Goal: Check status: Check status

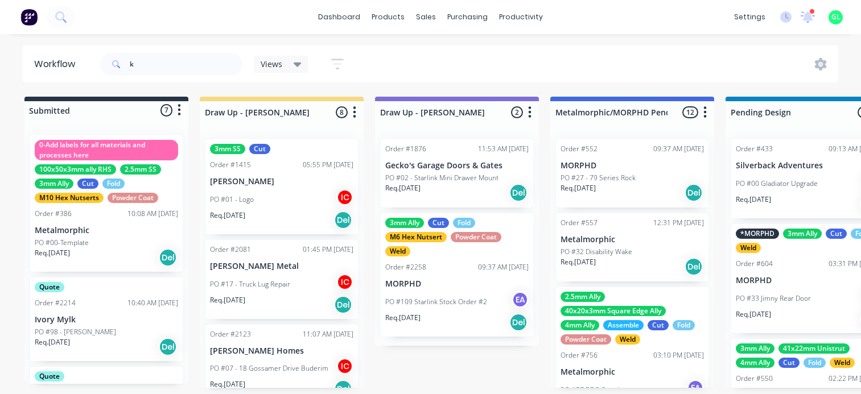
scroll to position [2, 1652]
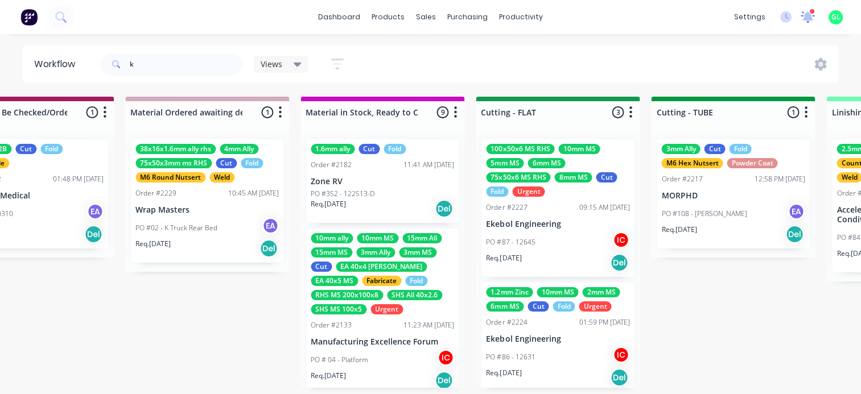
click at [806, 16] on icon at bounding box center [807, 16] width 11 height 10
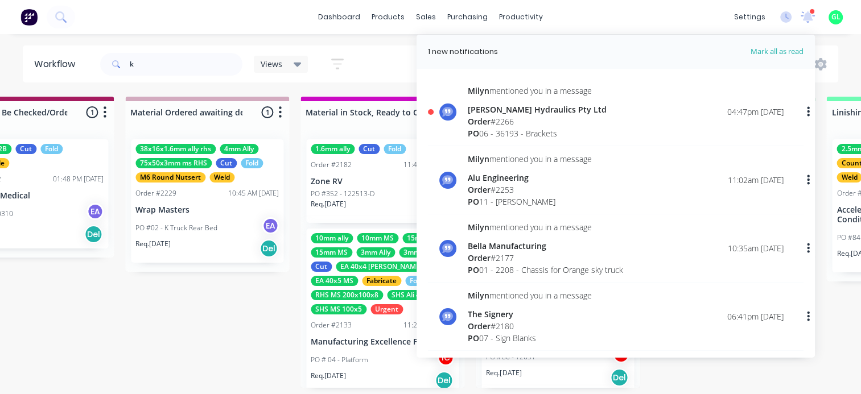
click at [546, 130] on div "PO 06 - 36193 - Brackets" at bounding box center [537, 133] width 139 height 12
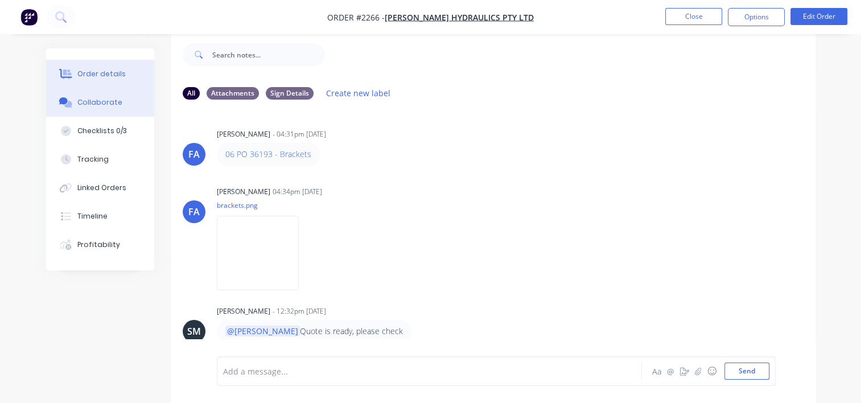
click at [100, 77] on div "Order details" at bounding box center [101, 74] width 48 height 10
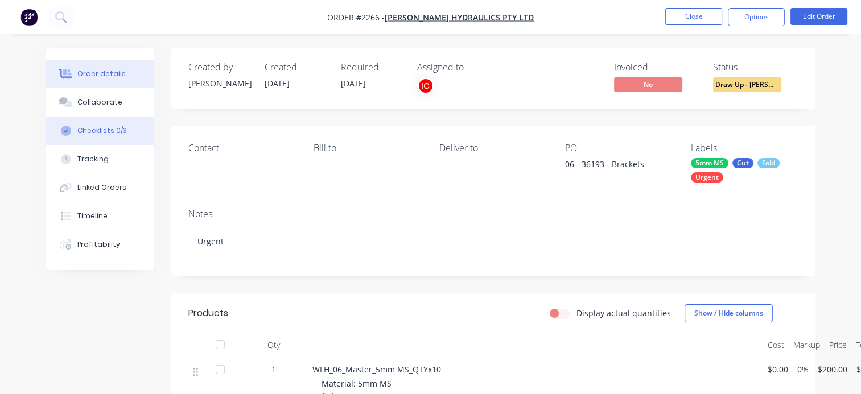
click at [98, 126] on div "Checklists 0/3" at bounding box center [101, 131] width 49 height 10
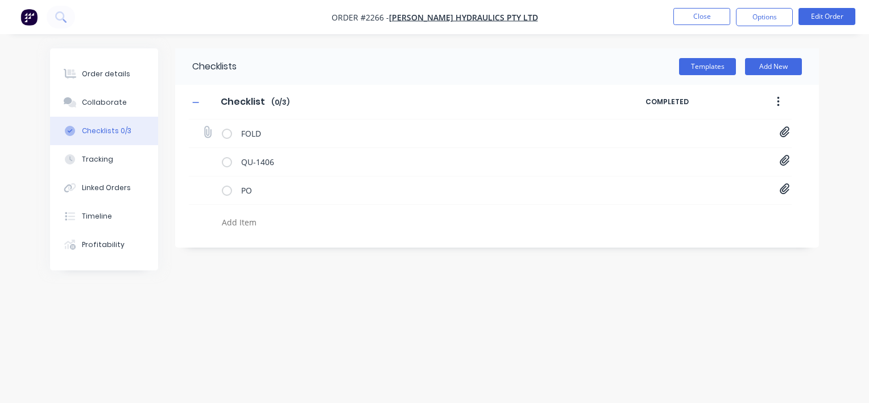
click at [786, 132] on icon at bounding box center [785, 132] width 10 height 11
click at [693, 151] on link "WLH_06_Master.pdf" at bounding box center [693, 157] width 133 height 12
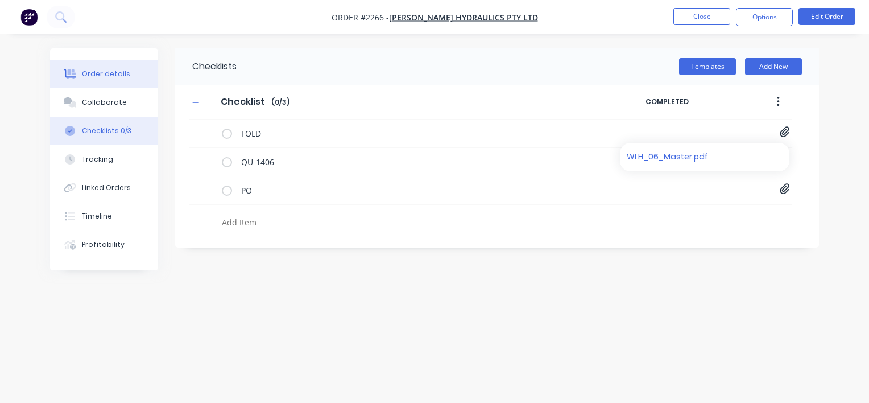
click at [117, 75] on div "Order details" at bounding box center [106, 74] width 48 height 10
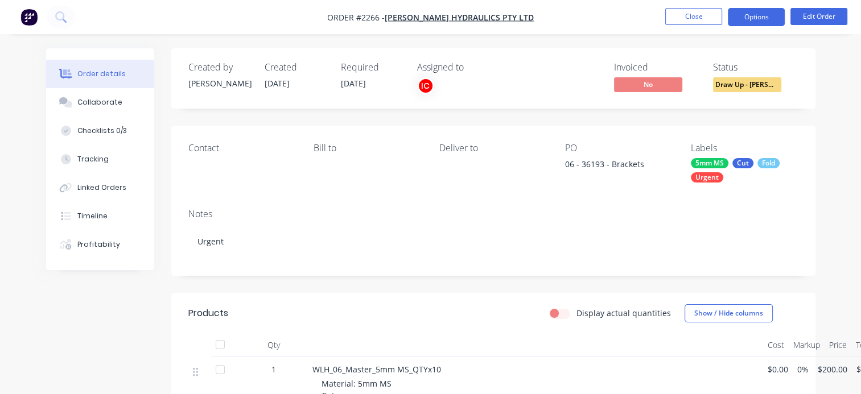
click at [751, 15] on button "Options" at bounding box center [756, 17] width 57 height 18
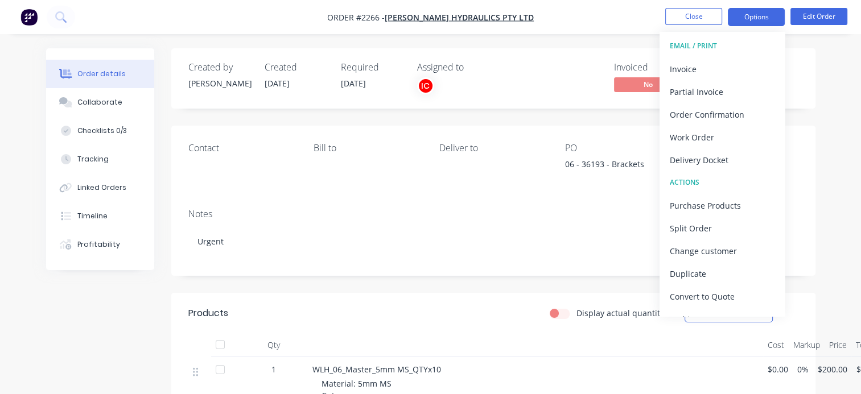
click at [751, 14] on button "Options" at bounding box center [756, 17] width 57 height 18
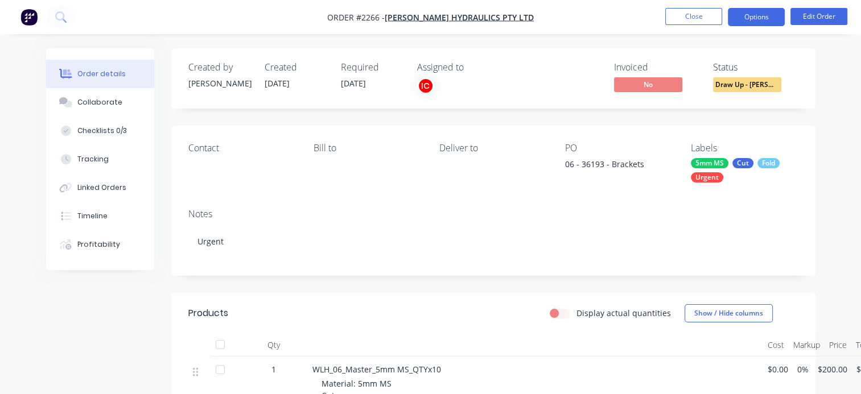
click at [753, 16] on button "Options" at bounding box center [756, 17] width 57 height 18
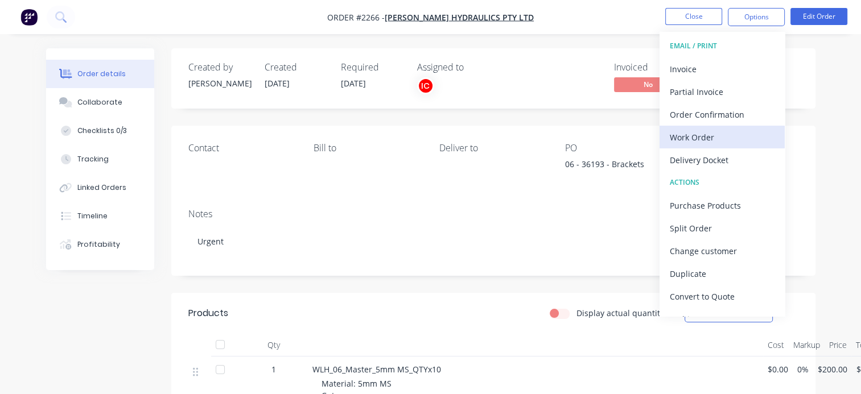
click at [703, 132] on div "Work Order" at bounding box center [722, 137] width 105 height 16
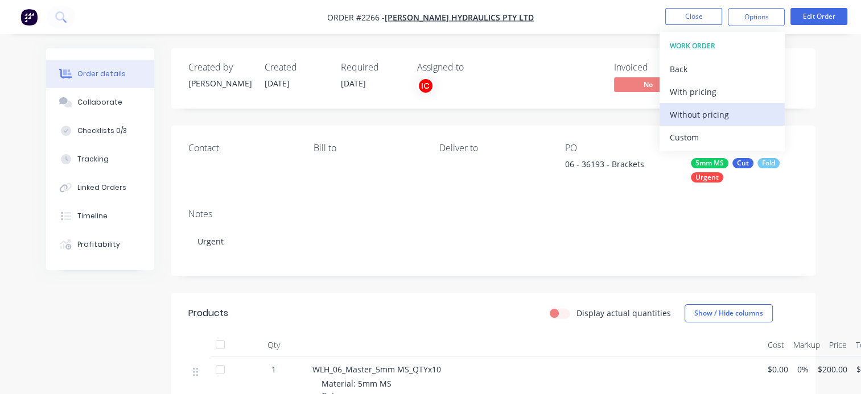
click at [691, 115] on div "Without pricing" at bounding box center [722, 114] width 105 height 16
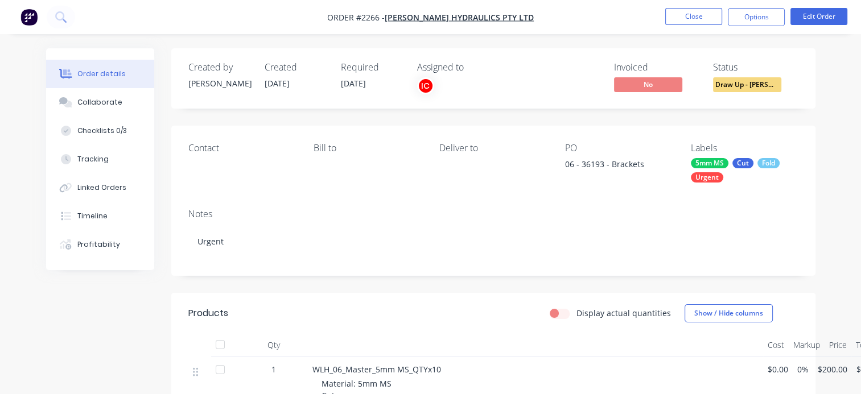
click at [438, 222] on div "Notes Urgent" at bounding box center [493, 238] width 644 height 76
click at [114, 105] on div "Collaborate" at bounding box center [99, 102] width 45 height 10
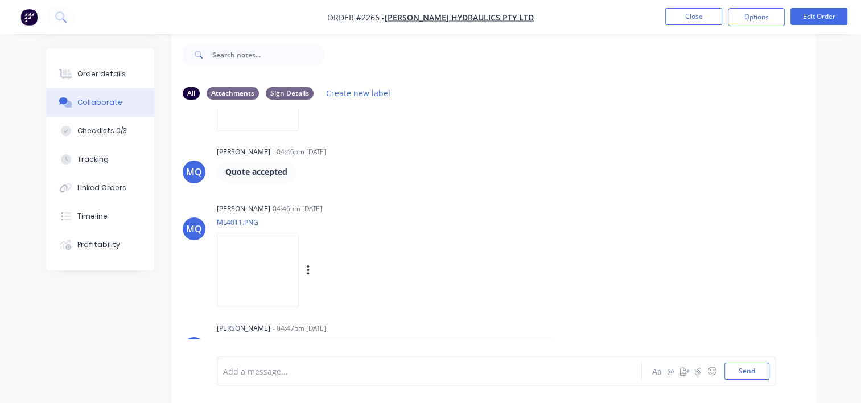
scroll to position [594, 0]
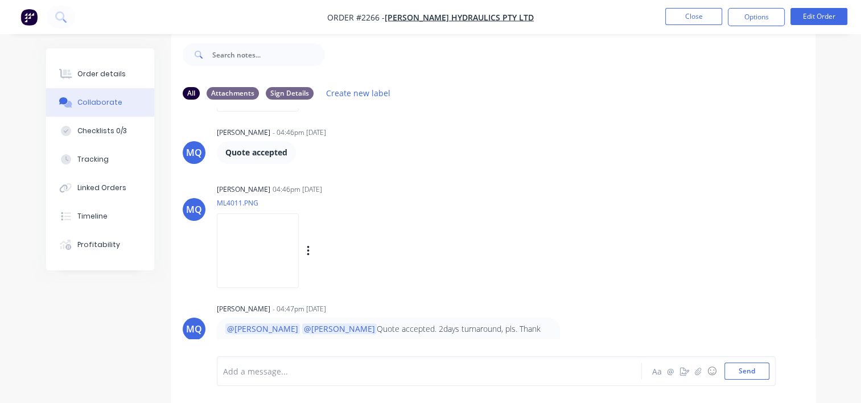
click at [284, 262] on img at bounding box center [258, 250] width 82 height 75
click at [102, 107] on div "Collaborate" at bounding box center [99, 102] width 45 height 10
click at [101, 122] on button "Checklists 0/3" at bounding box center [100, 131] width 108 height 28
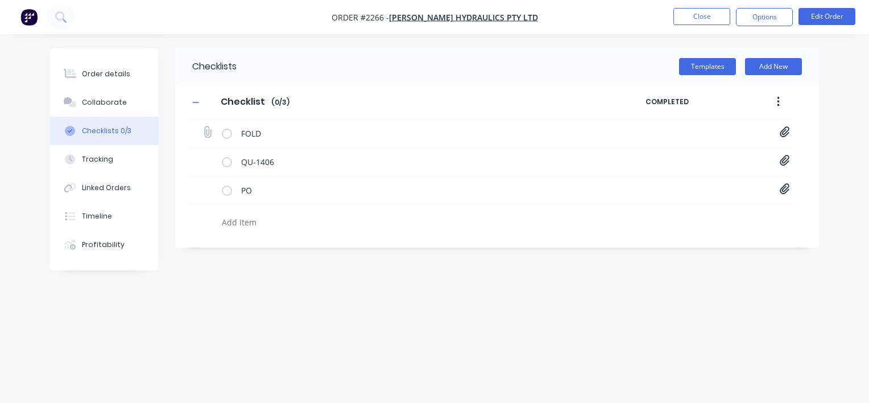
click at [781, 131] on icon at bounding box center [785, 132] width 10 height 11
click at [649, 163] on div "WLH_06_Master.pdf" at bounding box center [705, 156] width 160 height 19
click at [653, 156] on link "WLH_06_Master.pdf" at bounding box center [693, 157] width 133 height 12
click at [783, 189] on icon at bounding box center [785, 189] width 10 height 11
click at [656, 212] on link "PO36193 Metalmorphic.pdf" at bounding box center [693, 214] width 133 height 12
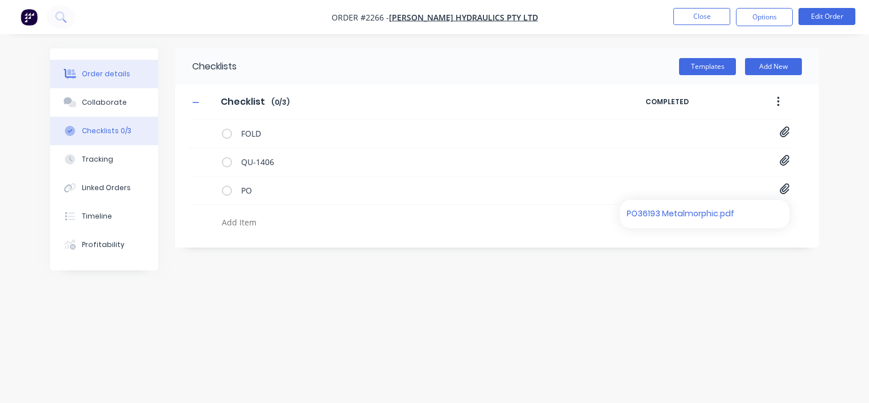
click at [98, 73] on div "Order details" at bounding box center [106, 74] width 48 height 10
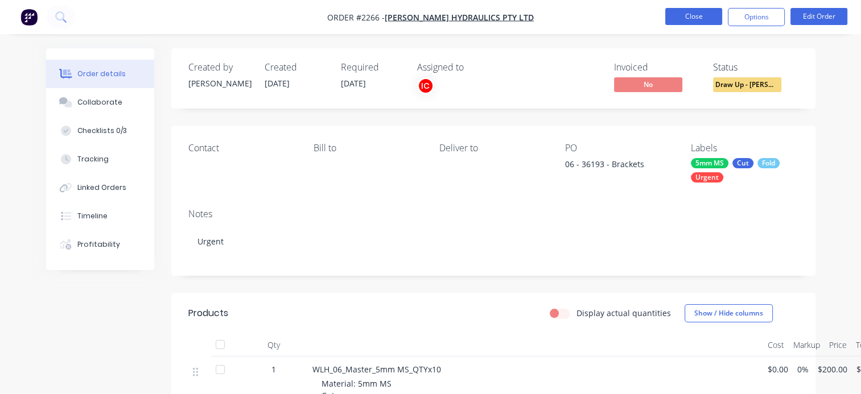
click at [704, 18] on button "Close" at bounding box center [693, 16] width 57 height 17
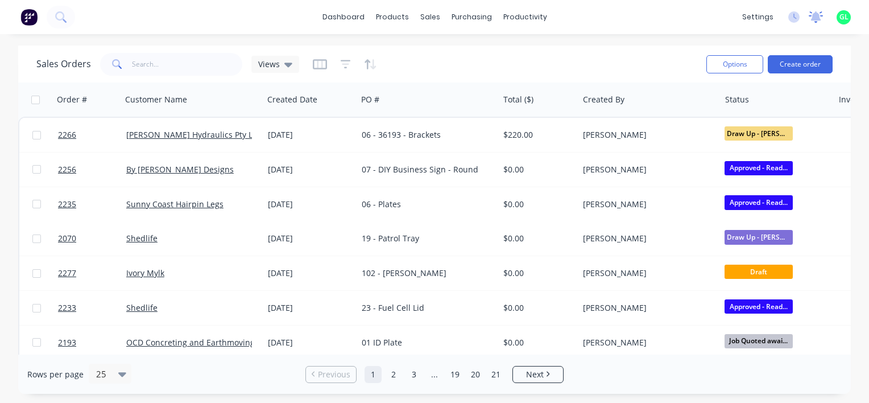
click at [815, 22] on icon at bounding box center [816, 16] width 14 height 11
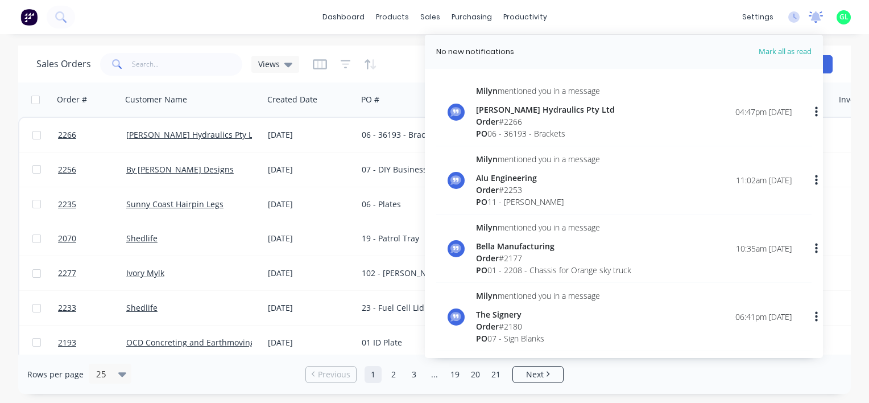
click at [811, 16] on icon at bounding box center [816, 16] width 14 height 11
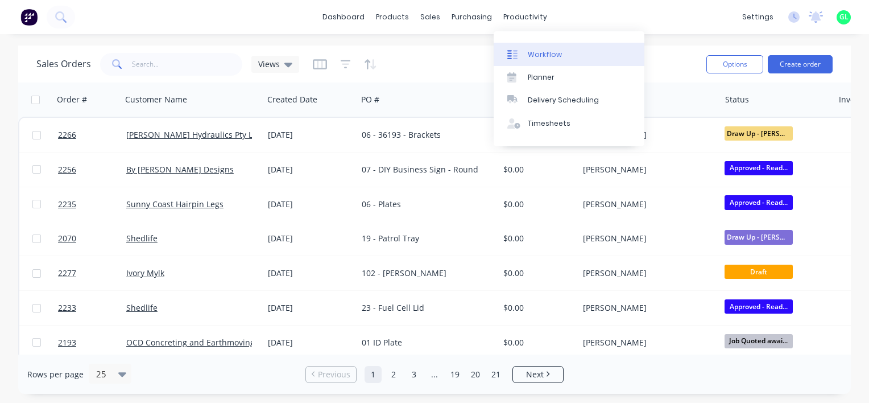
click at [547, 47] on link "Workflow" at bounding box center [569, 54] width 151 height 23
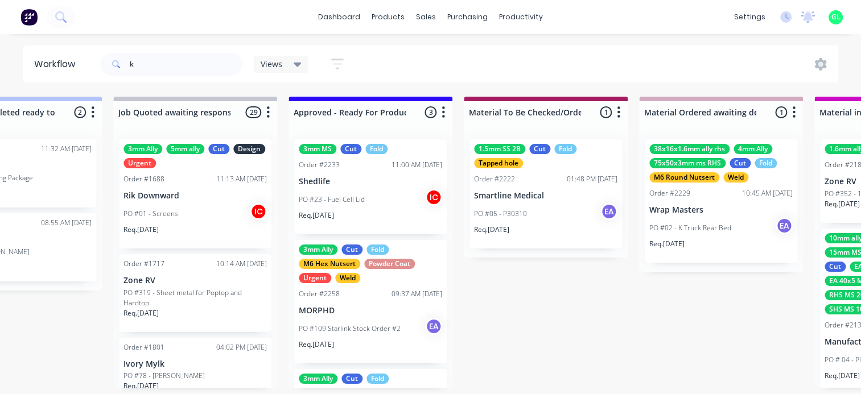
click at [350, 219] on div "Req. [DATE]" at bounding box center [370, 220] width 143 height 19
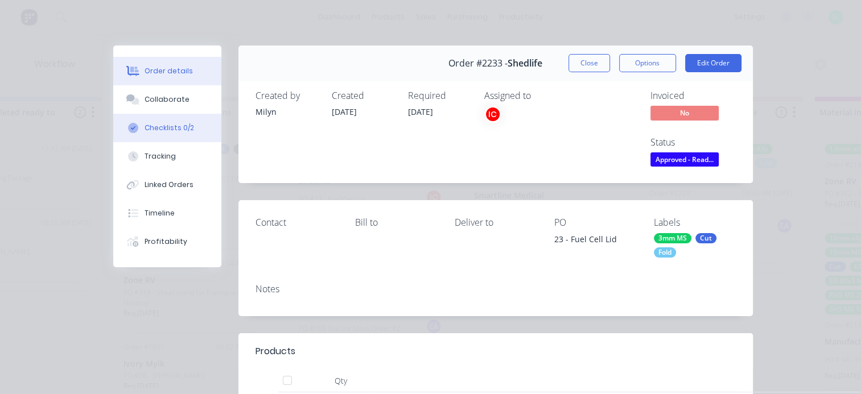
click at [183, 131] on div "Checklists 0/2" at bounding box center [169, 128] width 49 height 10
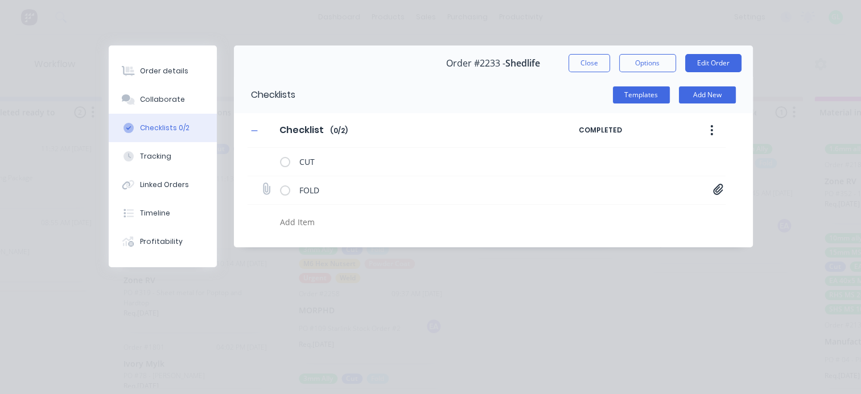
click at [717, 189] on icon at bounding box center [718, 189] width 10 height 11
click at [619, 209] on link "tank top clamp_V2.pdf" at bounding box center [626, 214] width 133 height 12
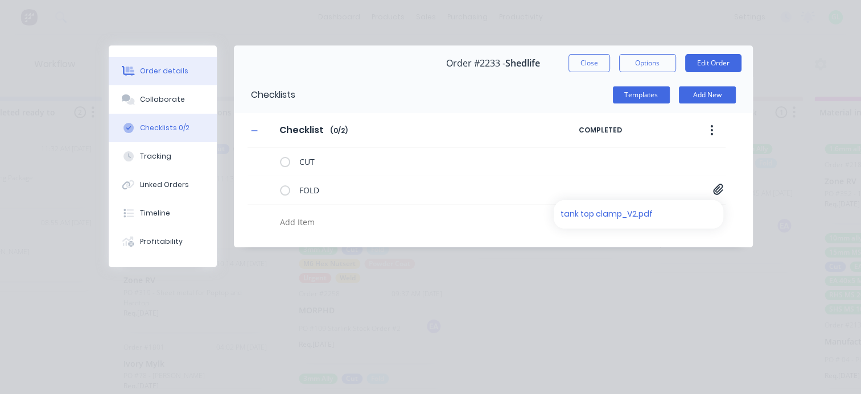
click at [169, 68] on div "Order details" at bounding box center [164, 71] width 48 height 10
type textarea "x"
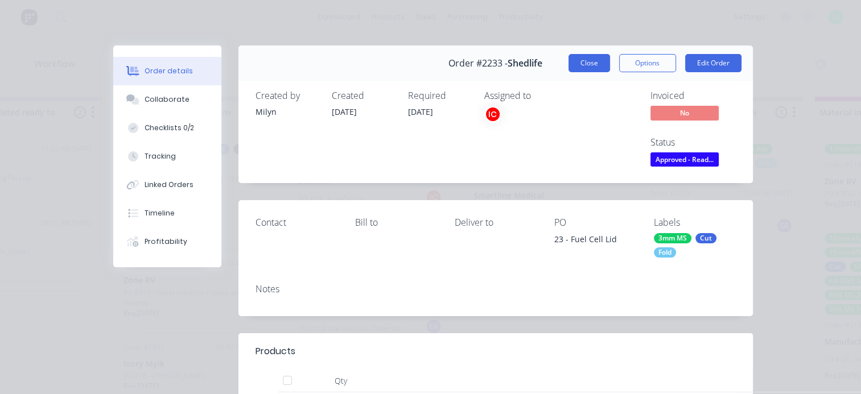
click at [580, 61] on button "Close" at bounding box center [589, 63] width 42 height 18
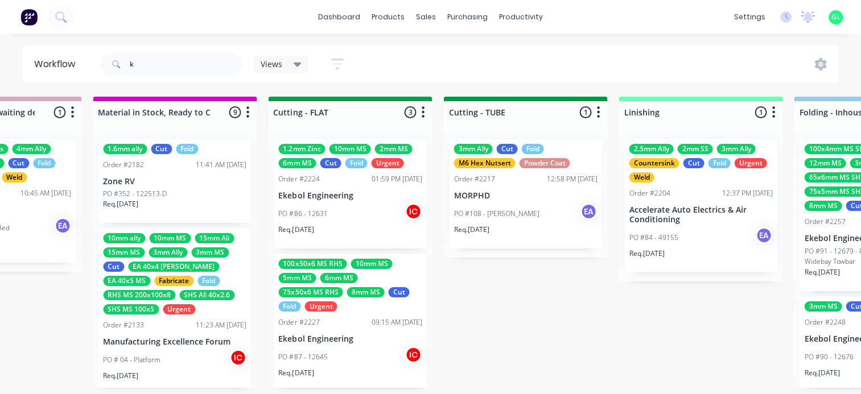
scroll to position [0, 1877]
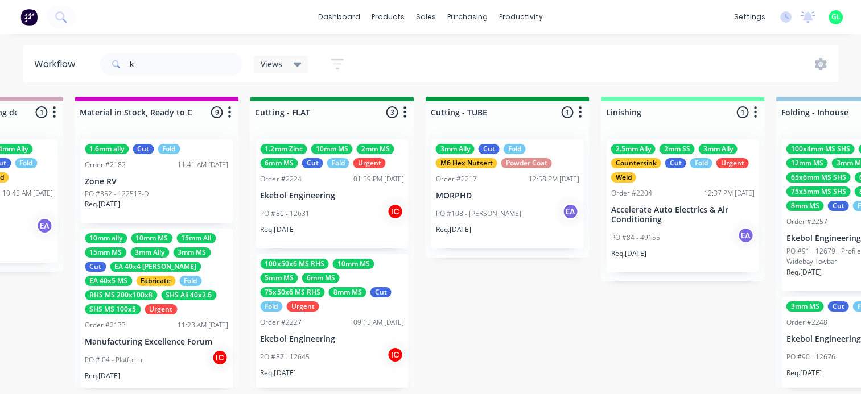
click at [489, 222] on div "PO #108 - [PERSON_NAME] EA" at bounding box center [506, 214] width 143 height 22
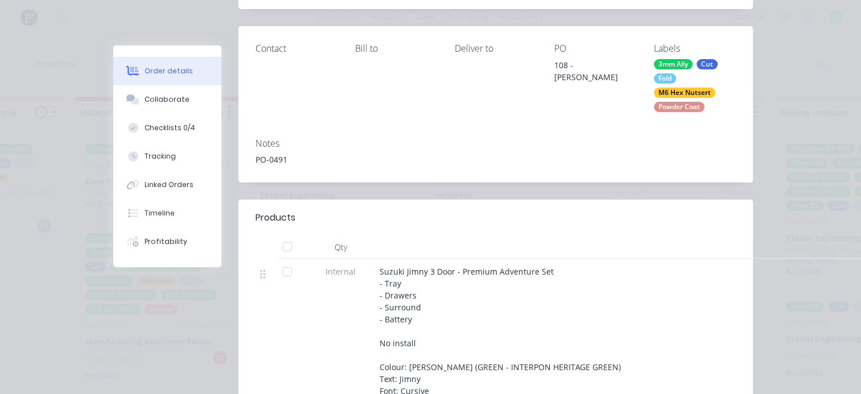
scroll to position [0, 0]
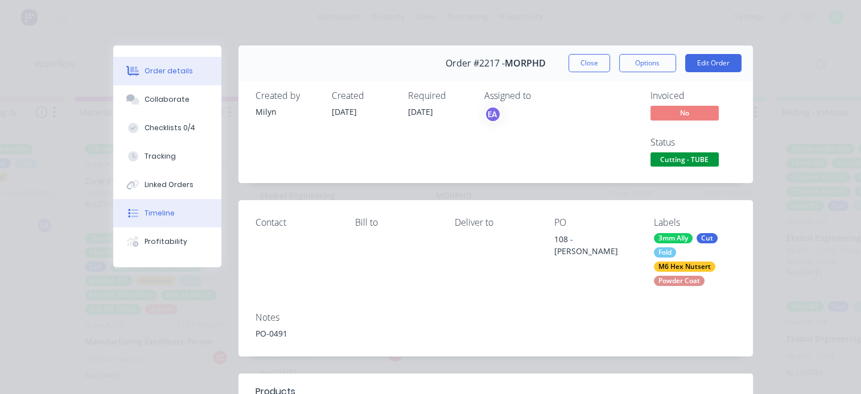
click at [159, 205] on button "Timeline" at bounding box center [167, 213] width 108 height 28
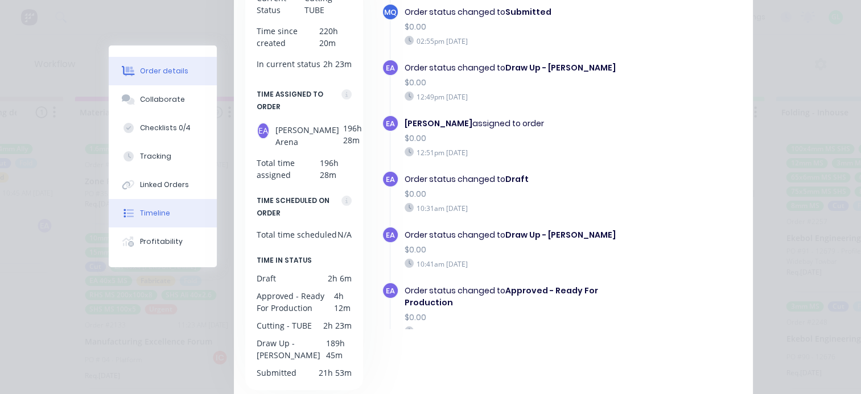
click at [173, 72] on div "Order details" at bounding box center [164, 71] width 48 height 10
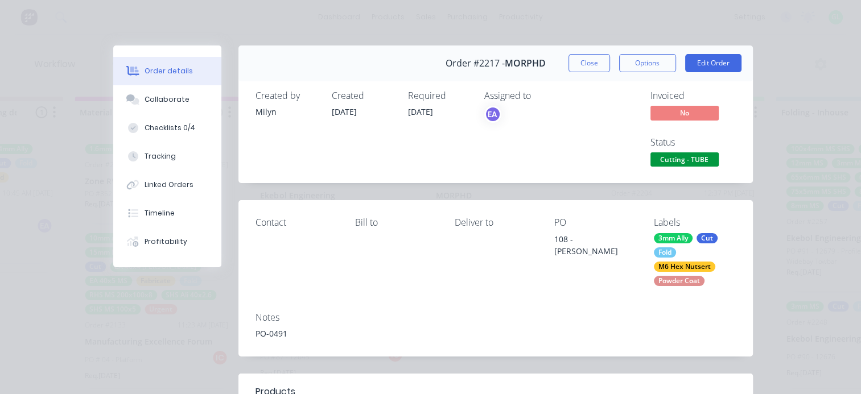
click at [683, 159] on span "Cutting - TUBE" at bounding box center [684, 159] width 68 height 14
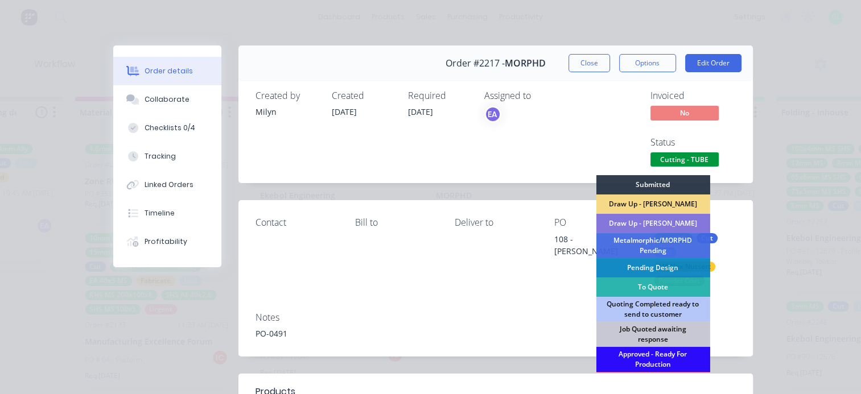
click at [645, 356] on div "Approved - Ready For Production" at bounding box center [653, 359] width 114 height 25
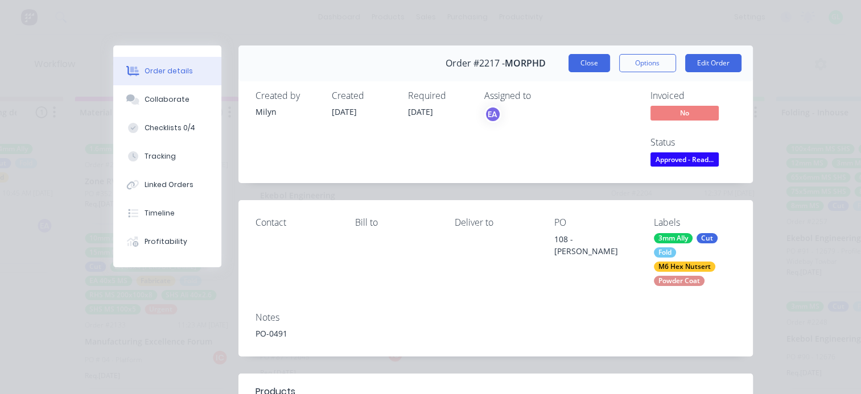
click at [598, 64] on button "Close" at bounding box center [589, 63] width 42 height 18
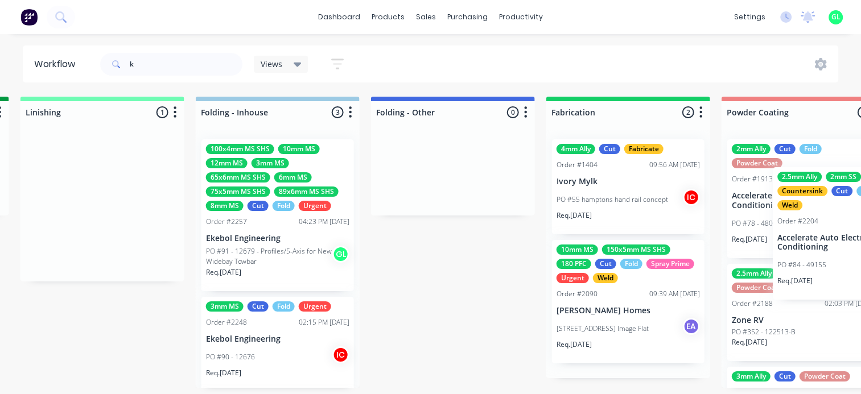
scroll to position [0, 2622]
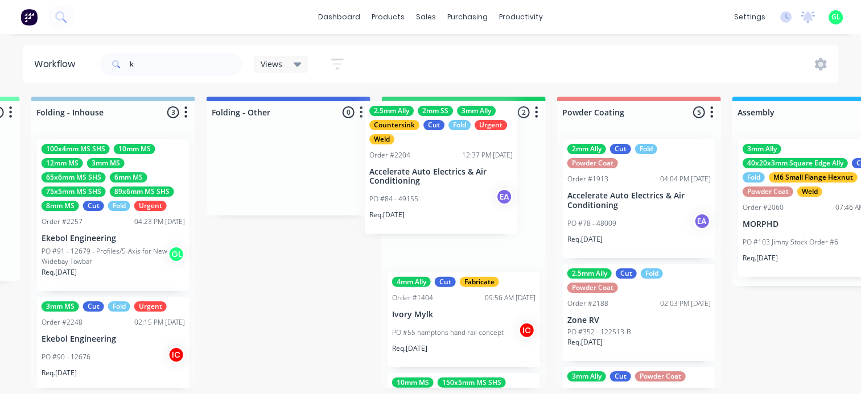
drag, startPoint x: 293, startPoint y: 226, endPoint x: 454, endPoint y: 173, distance: 169.7
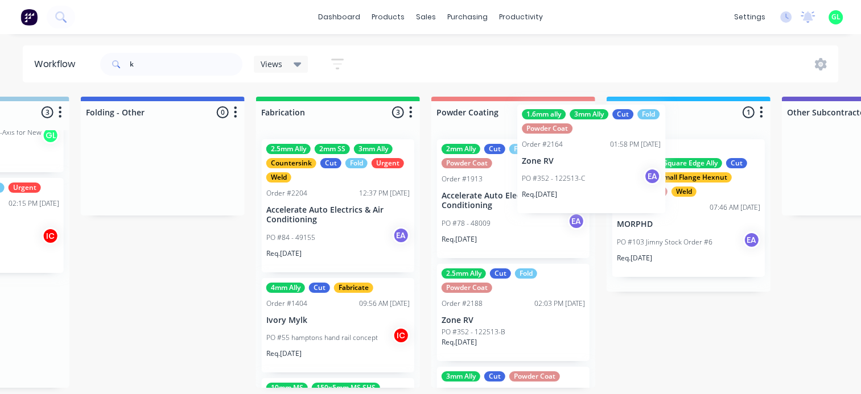
scroll to position [2, 2750]
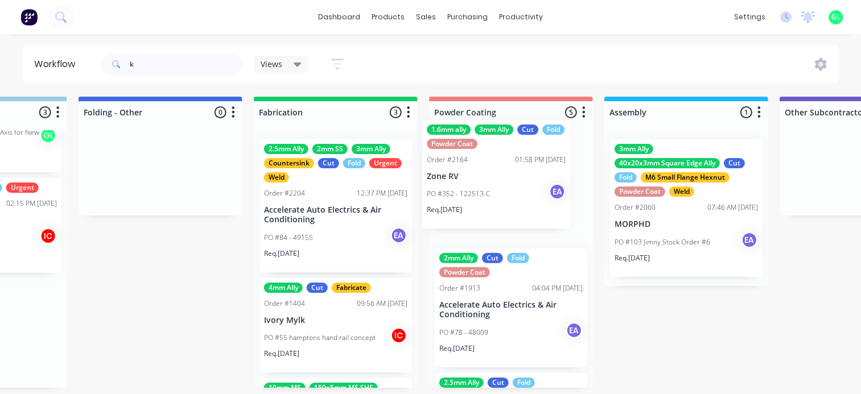
drag, startPoint x: 294, startPoint y: 340, endPoint x: 475, endPoint y: 189, distance: 235.6
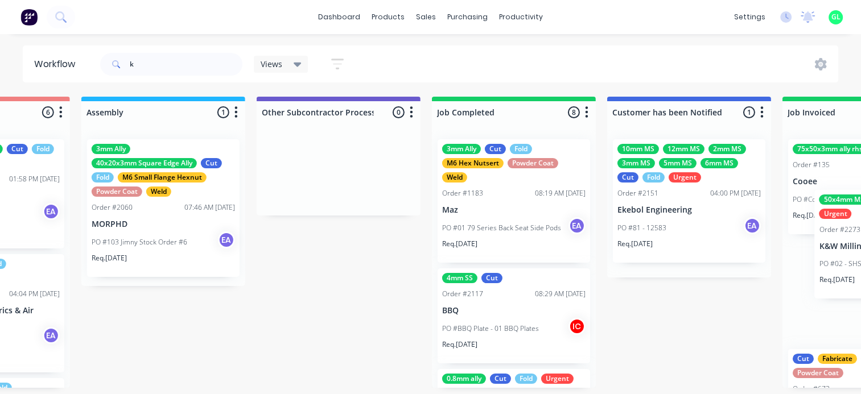
scroll to position [2, 3277]
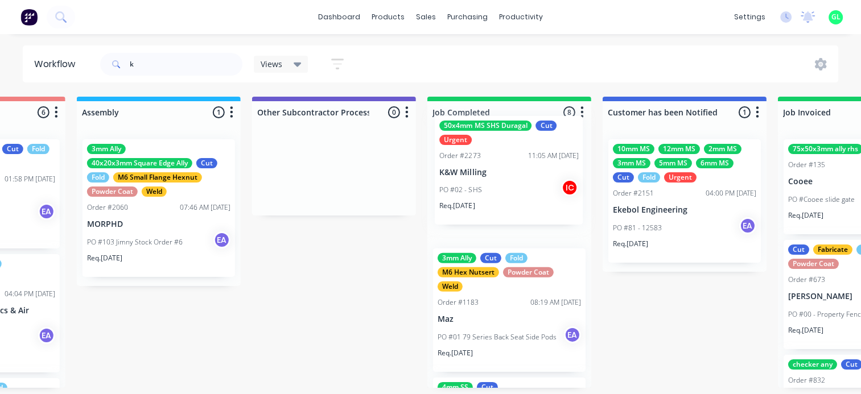
drag, startPoint x: 104, startPoint y: 345, endPoint x: 457, endPoint y: 182, distance: 389.2
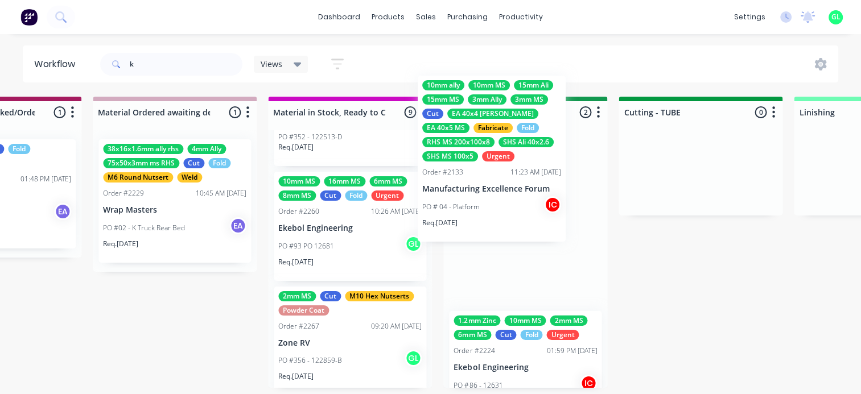
scroll to position [0, 0]
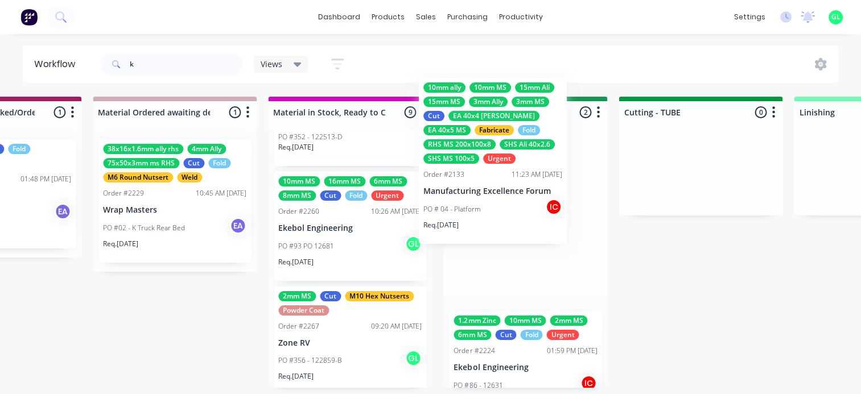
drag, startPoint x: 325, startPoint y: 309, endPoint x: 476, endPoint y: 214, distance: 177.7
click at [476, 214] on div "Submitted 7 Status colour #273444 hex #273444 Save Cancel Summaries Total order…" at bounding box center [575, 242] width 4537 height 291
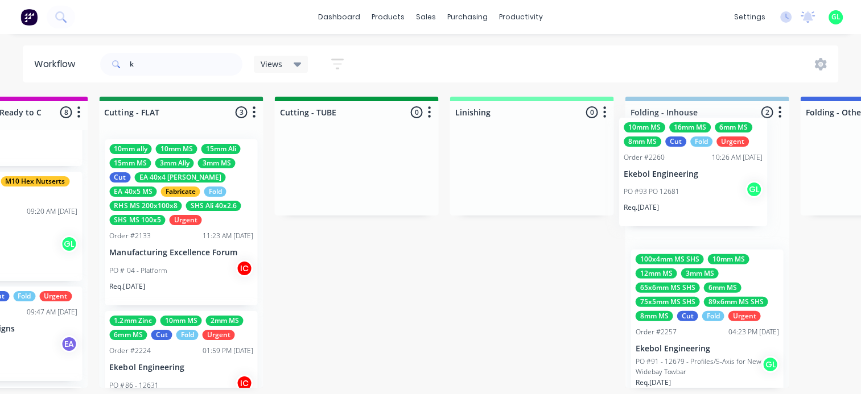
drag, startPoint x: 335, startPoint y: 241, endPoint x: 655, endPoint y: 186, distance: 325.0
click at [655, 186] on div "Submitted 7 Status colour #273444 hex #273444 Save Cancel Summaries Total order…" at bounding box center [231, 242] width 4537 height 291
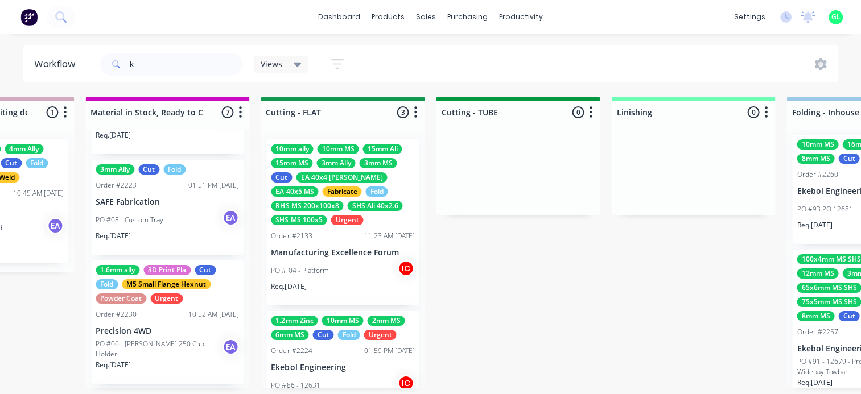
scroll to position [284, 0]
click at [154, 202] on p "SAFE Fabrication" at bounding box center [167, 202] width 143 height 10
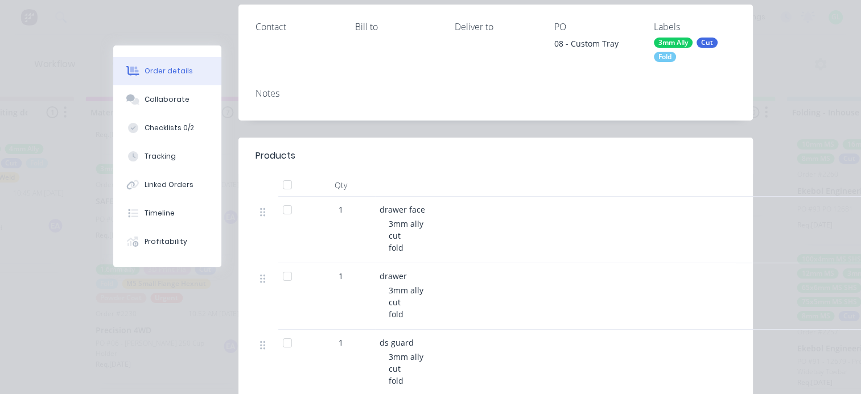
scroll to position [0, 0]
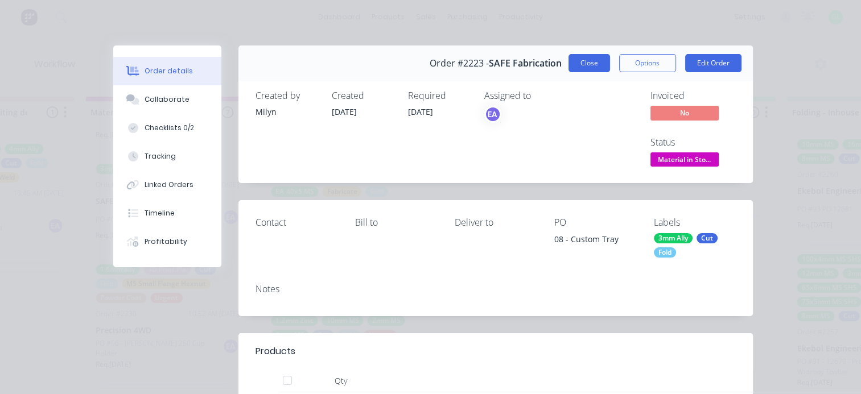
click at [585, 69] on button "Close" at bounding box center [589, 63] width 42 height 18
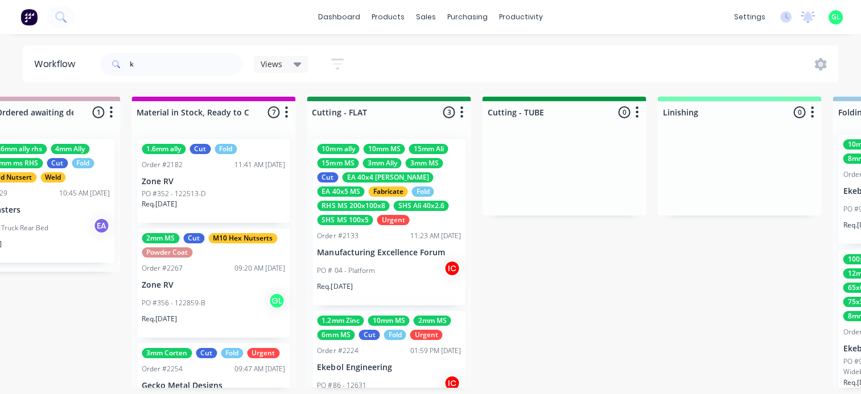
scroll to position [0, 1867]
